Goal: Navigation & Orientation: Understand site structure

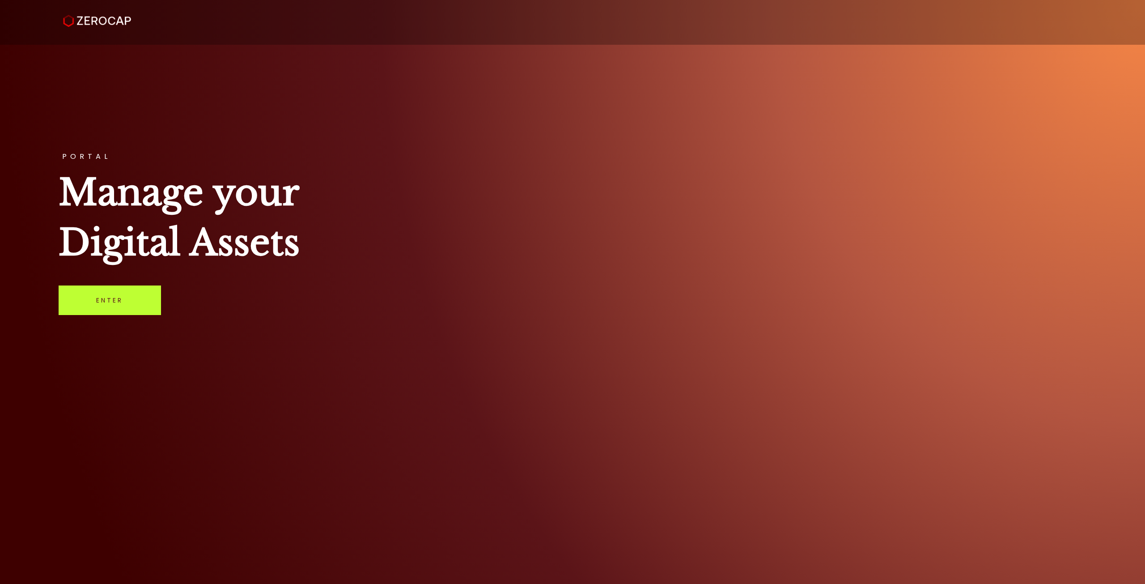
click at [99, 268] on link "Enter" at bounding box center [110, 300] width 102 height 30
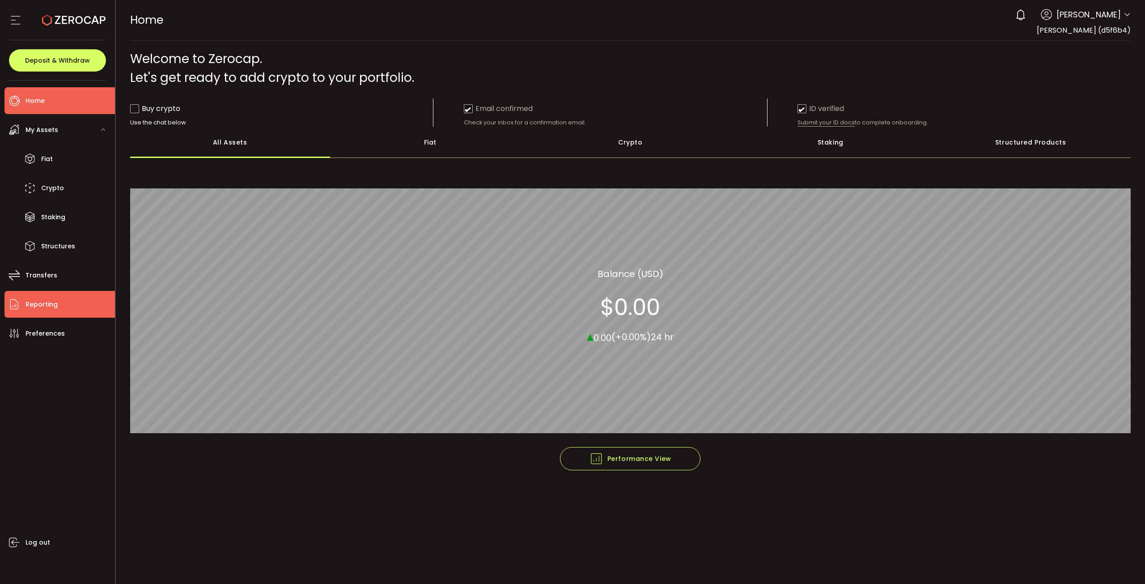
click at [54, 298] on span "Reporting" at bounding box center [42, 304] width 32 height 13
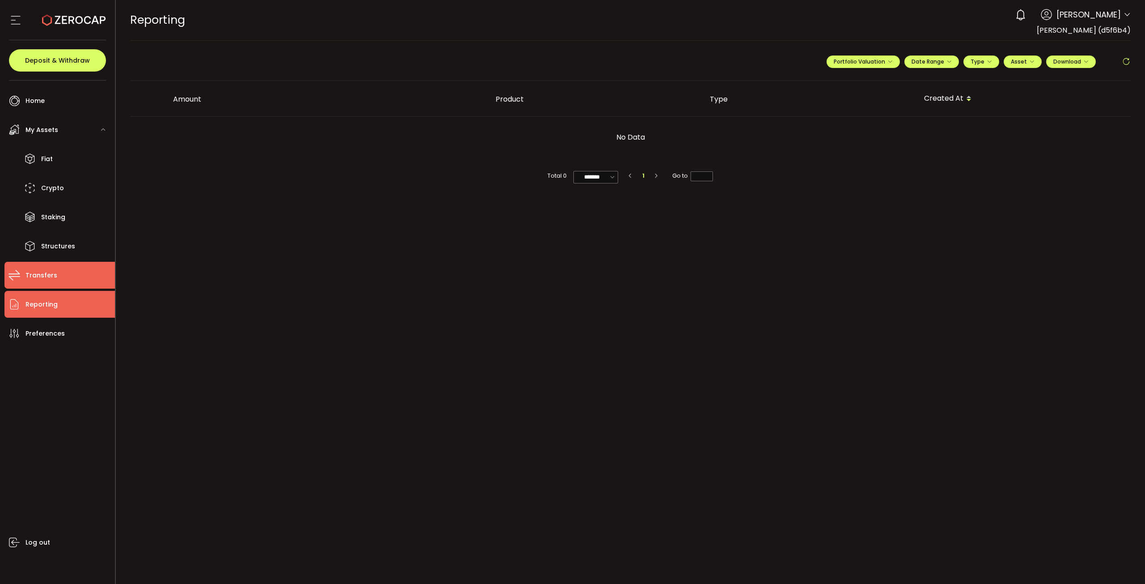
click at [57, 276] on li "Transfers" at bounding box center [59, 275] width 111 height 27
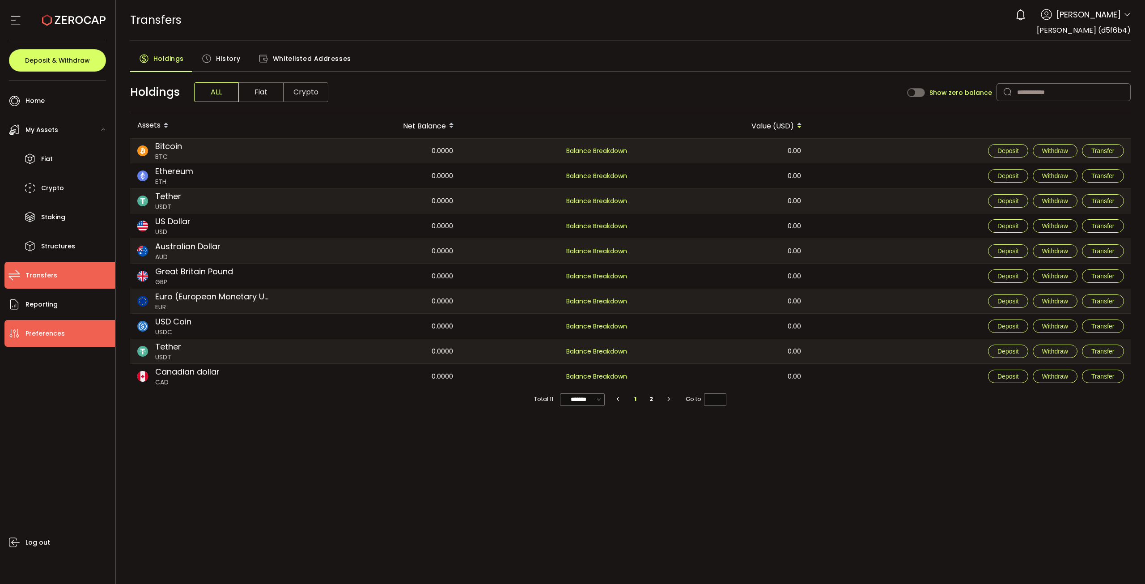
click at [52, 332] on span "Preferences" at bounding box center [45, 333] width 39 height 13
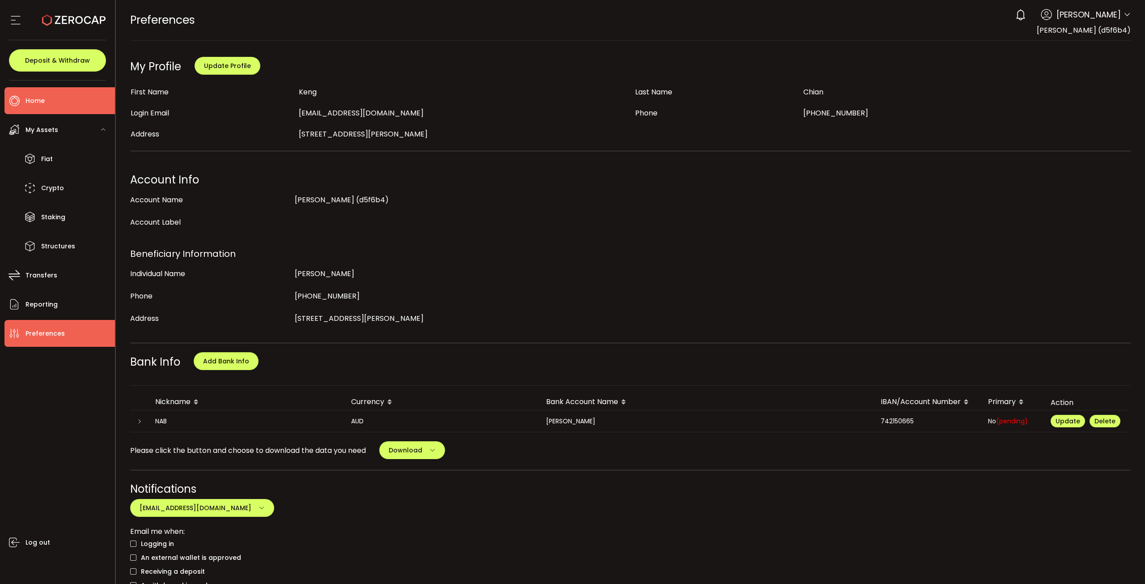
click at [56, 103] on li "Home" at bounding box center [59, 100] width 111 height 27
